Goal: Entertainment & Leisure: Consume media (video, audio)

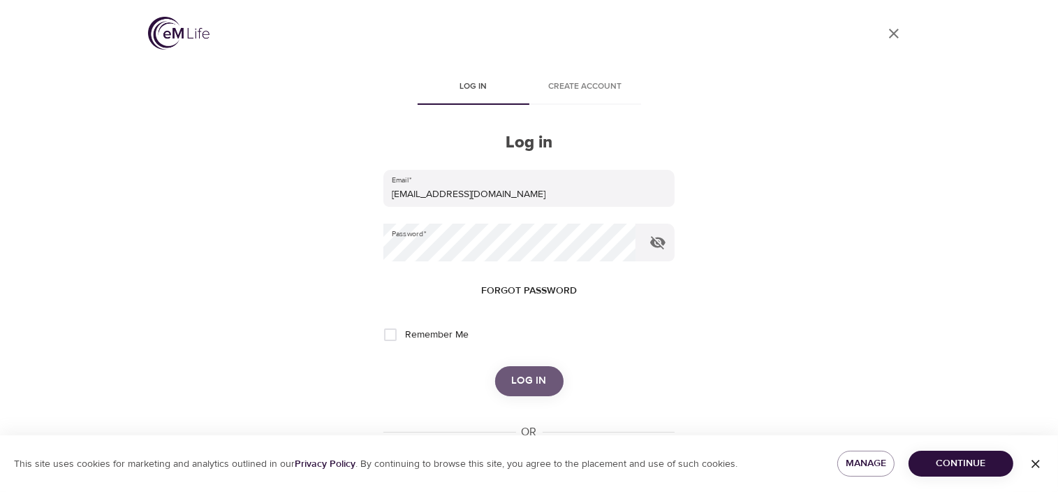
click at [513, 379] on button "Log in" at bounding box center [529, 380] width 68 height 29
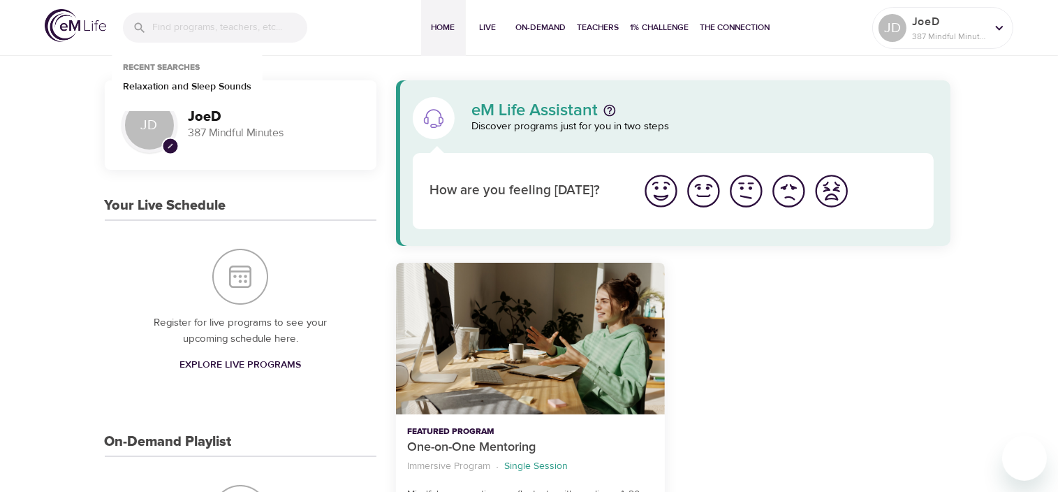
click at [235, 27] on input "search" at bounding box center [229, 28] width 155 height 30
click at [189, 88] on p "Relaxation and Sleep Sounds" at bounding box center [187, 90] width 129 height 20
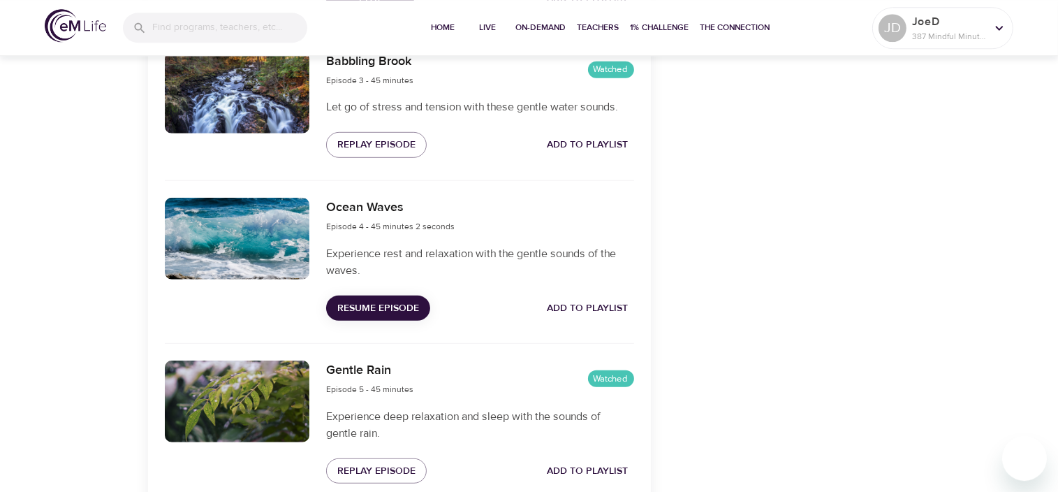
scroll to position [882, 0]
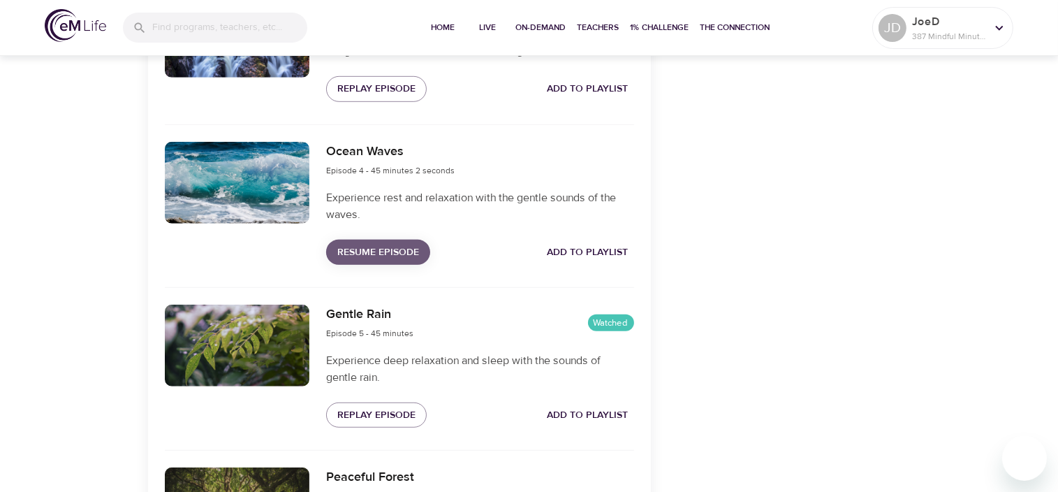
click at [358, 261] on span "Resume Episode" at bounding box center [378, 252] width 82 height 17
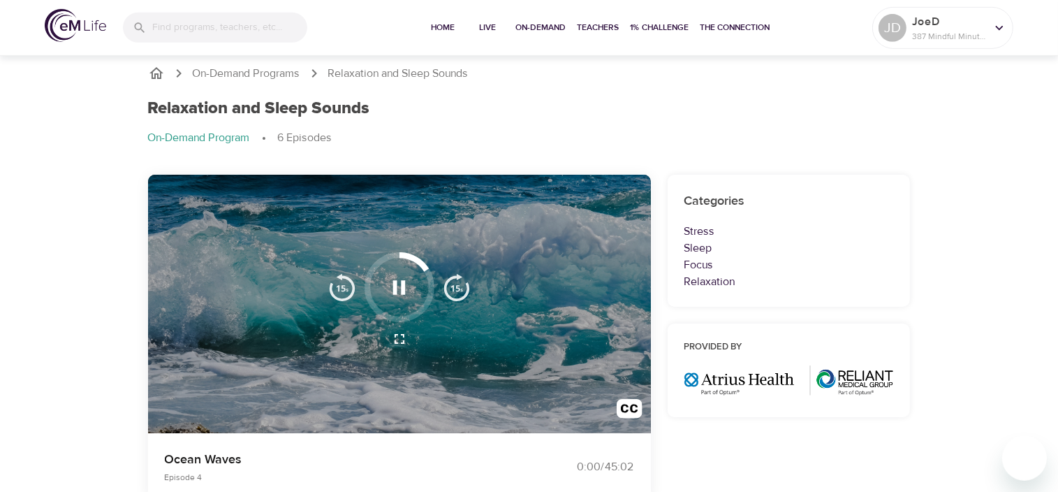
scroll to position [0, 0]
